Goal: Information Seeking & Learning: Learn about a topic

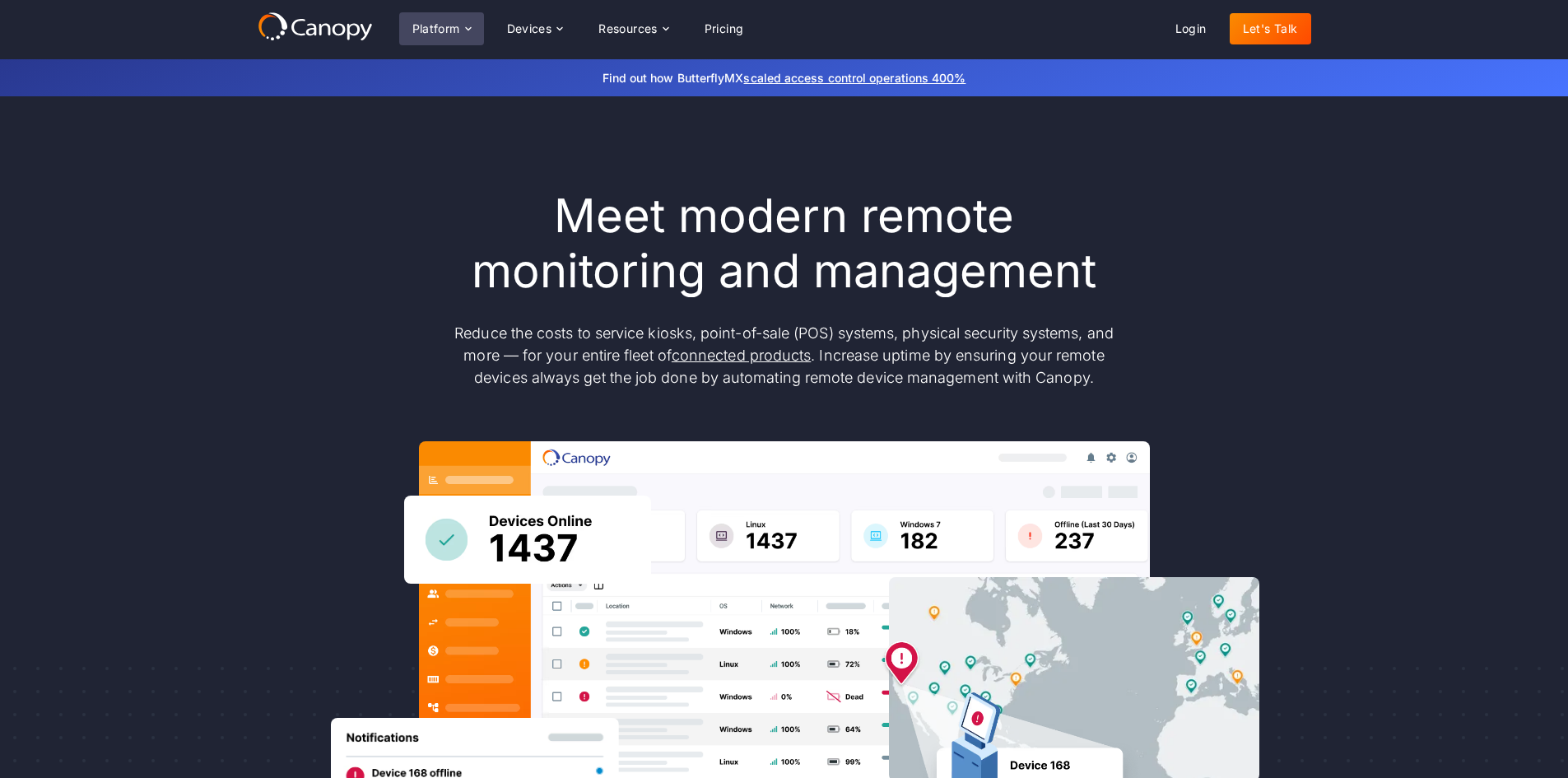
click at [466, 22] on div "Platform" at bounding box center [441, 28] width 85 height 33
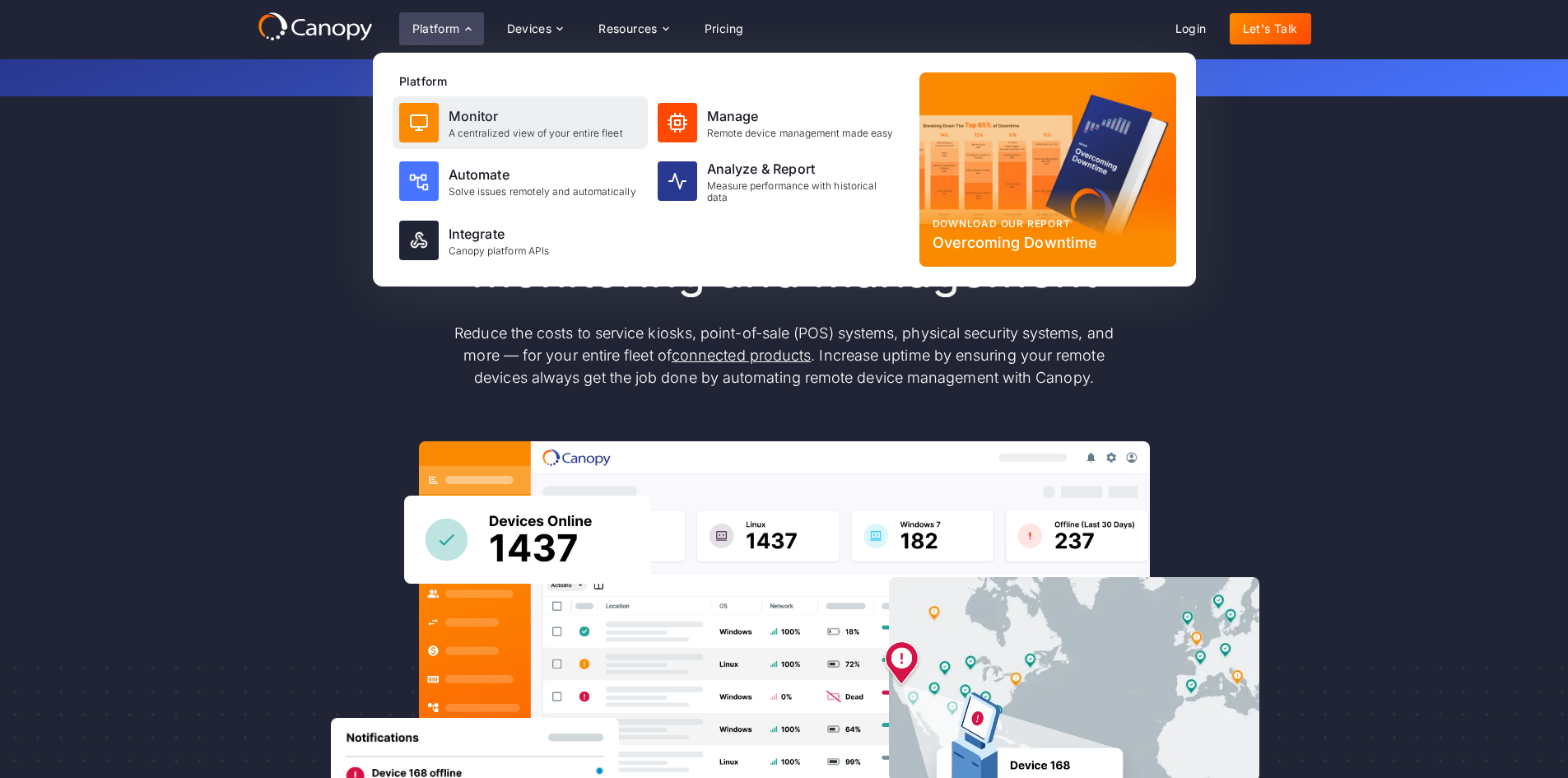
click at [449, 118] on div "Monitor" at bounding box center [535, 116] width 174 height 20
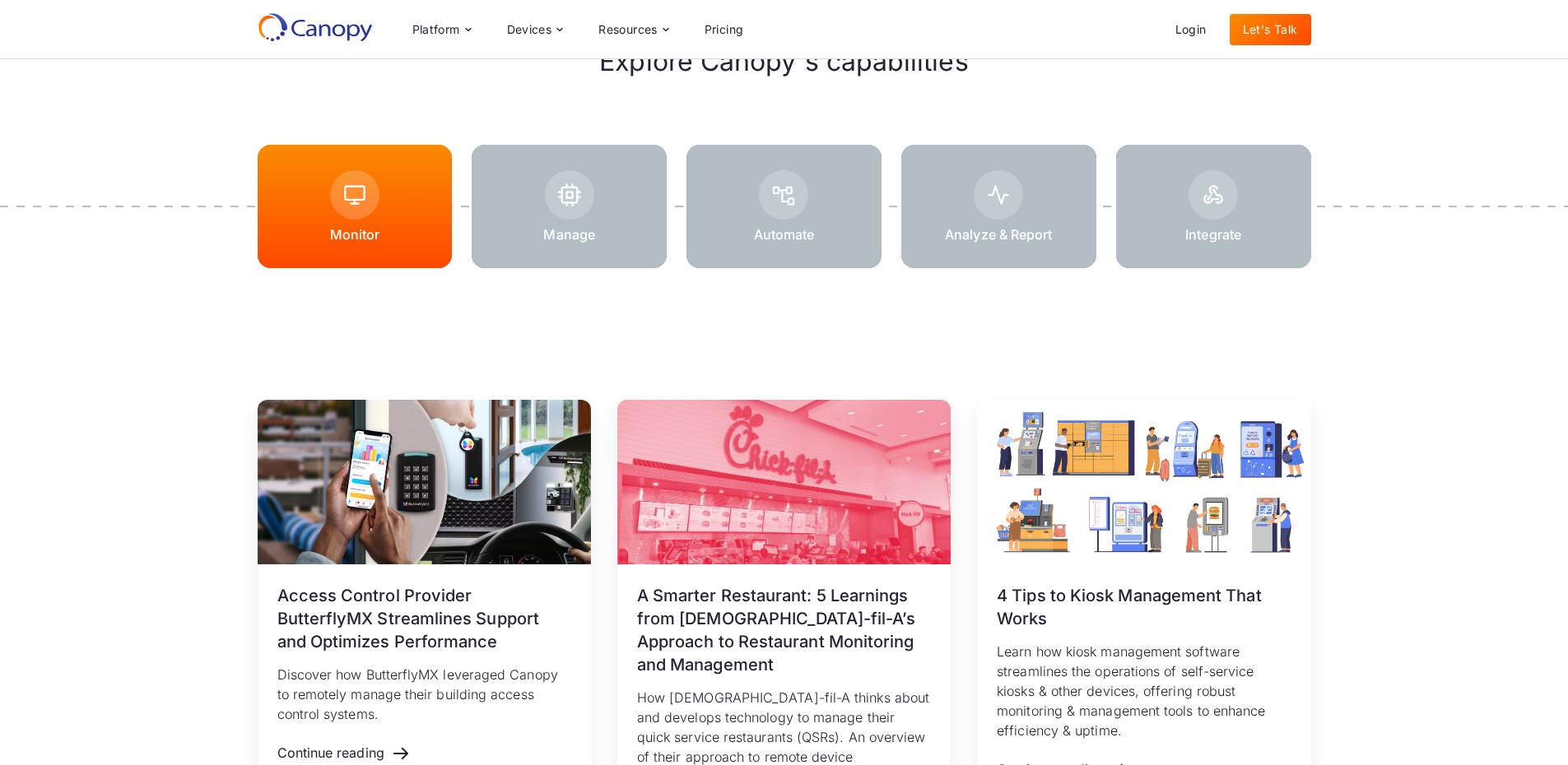
scroll to position [1975, 0]
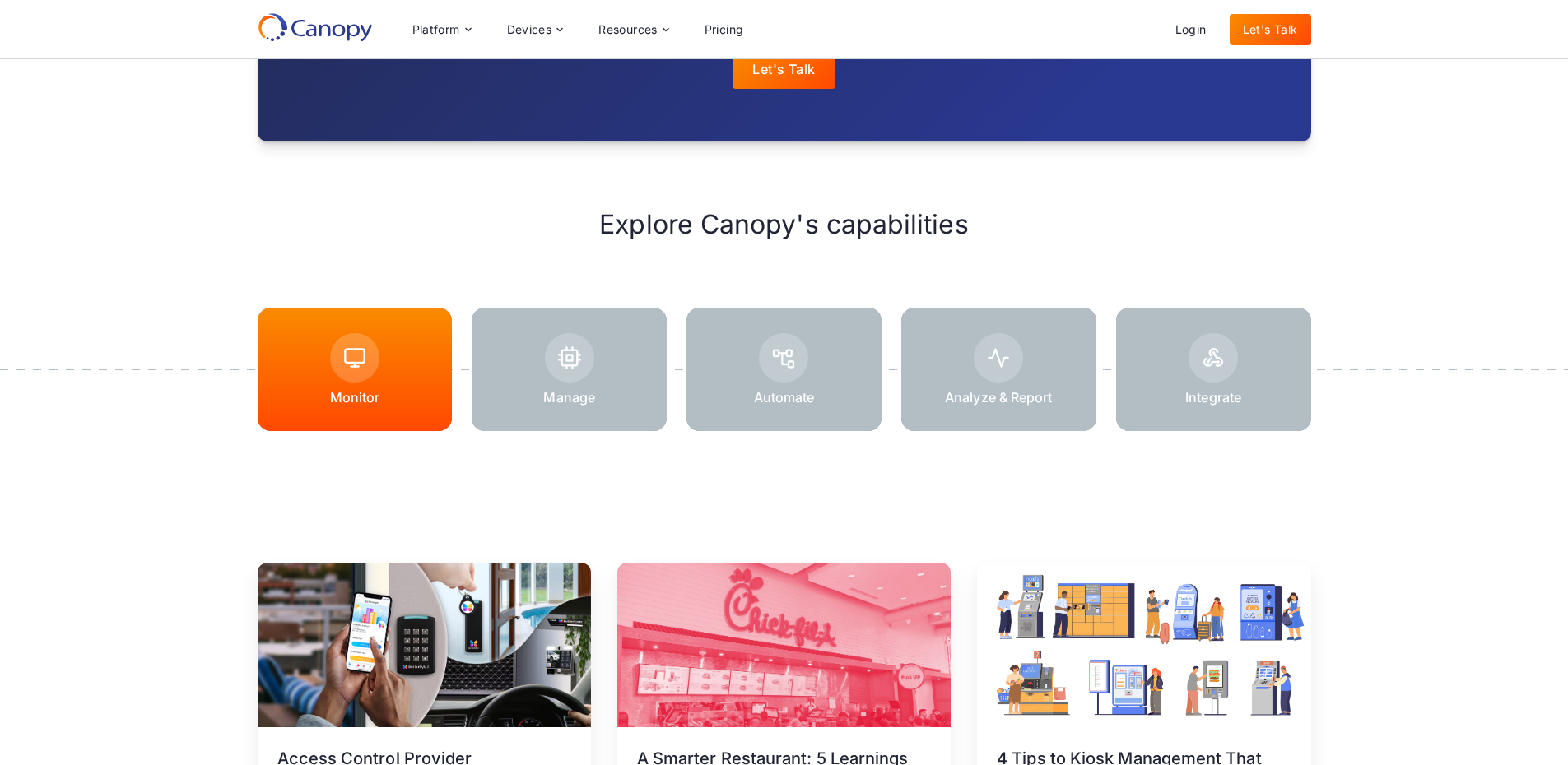
click at [545, 385] on div at bounding box center [569, 369] width 195 height 123
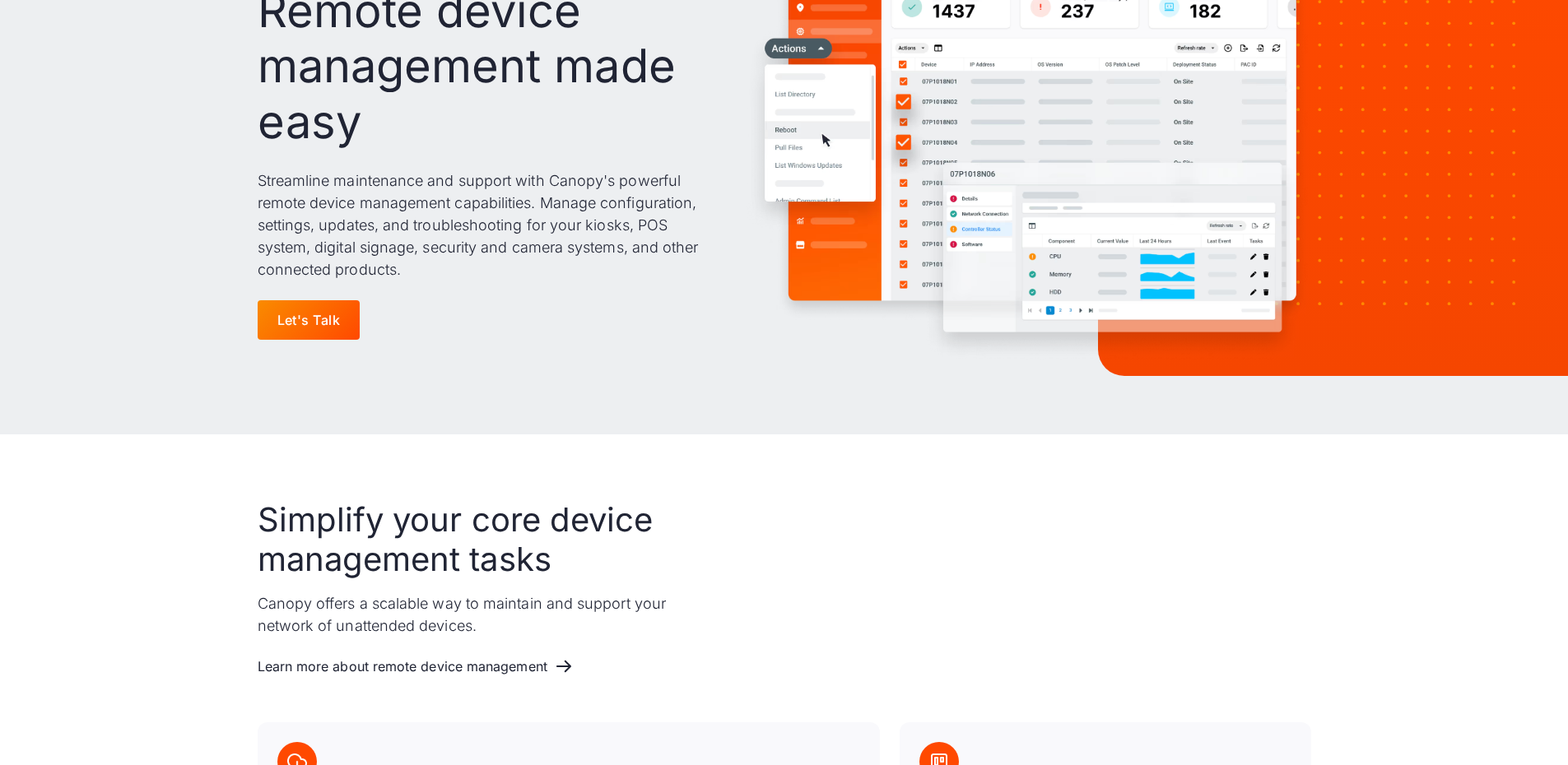
scroll to position [576, 0]
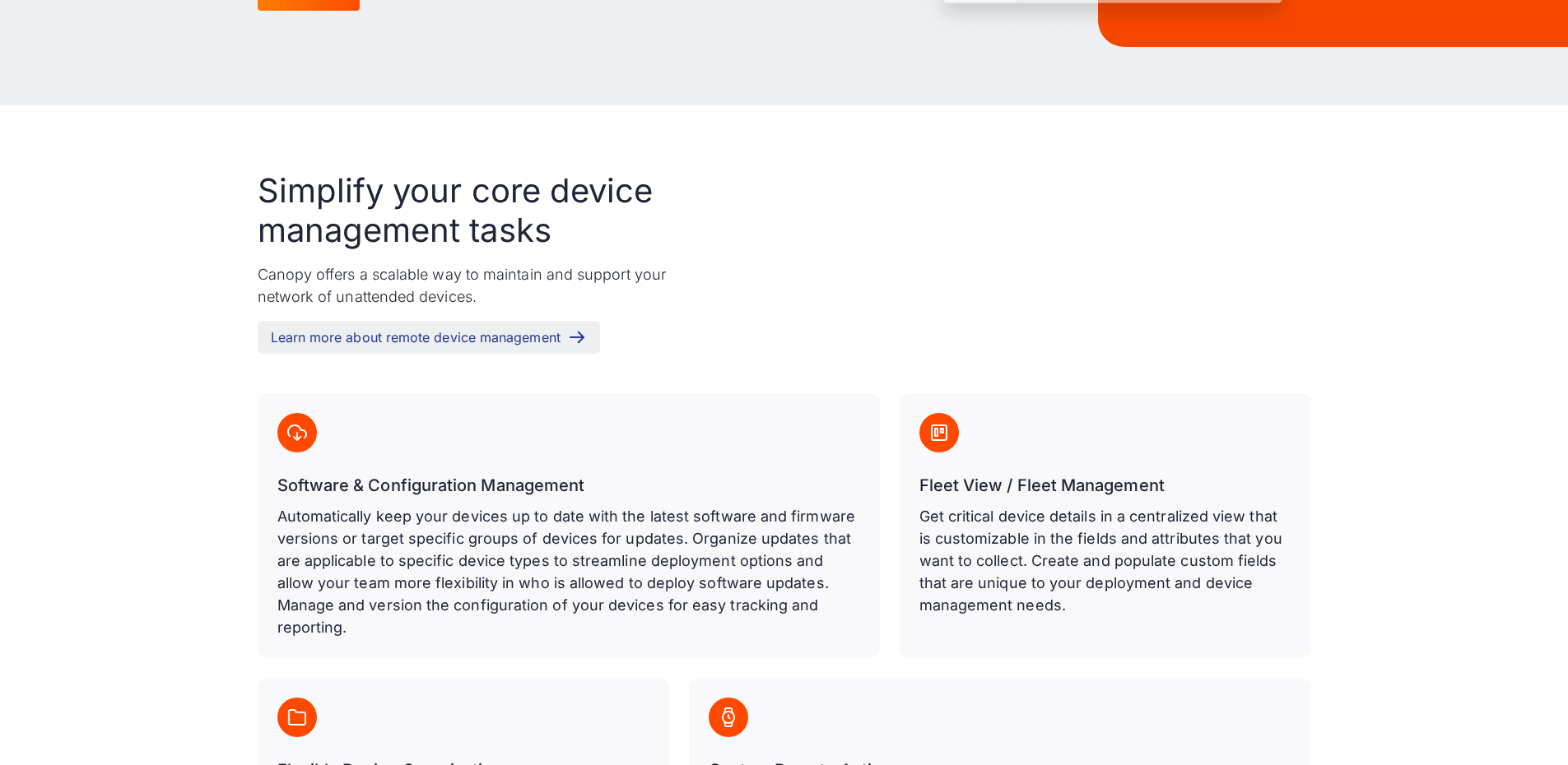
click at [404, 340] on div "Learn more about remote device management" at bounding box center [415, 338] width 290 height 16
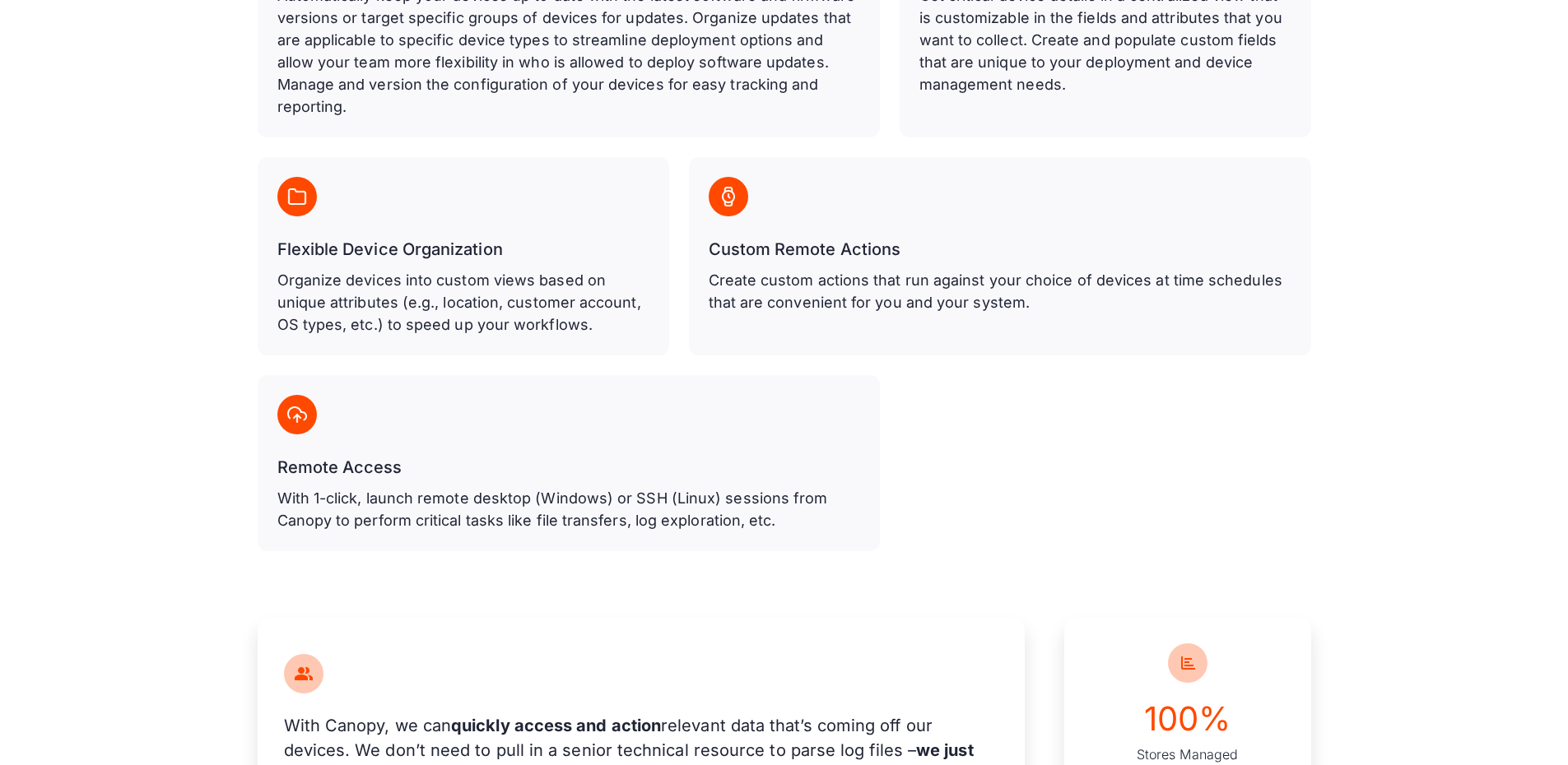
scroll to position [1399, 0]
